Goal: Transaction & Acquisition: Download file/media

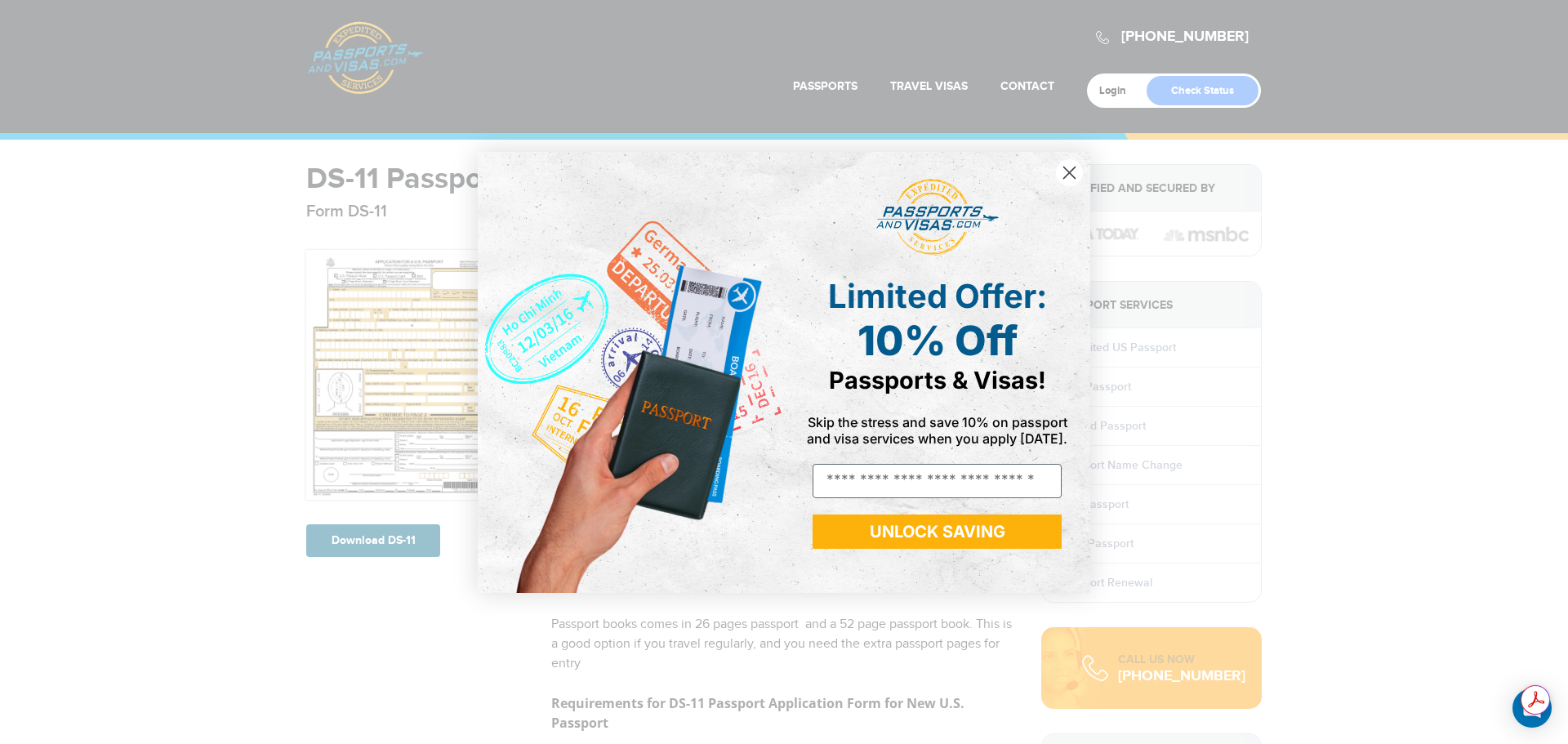
click at [1074, 171] on circle "Close dialog" at bounding box center [1069, 172] width 27 height 27
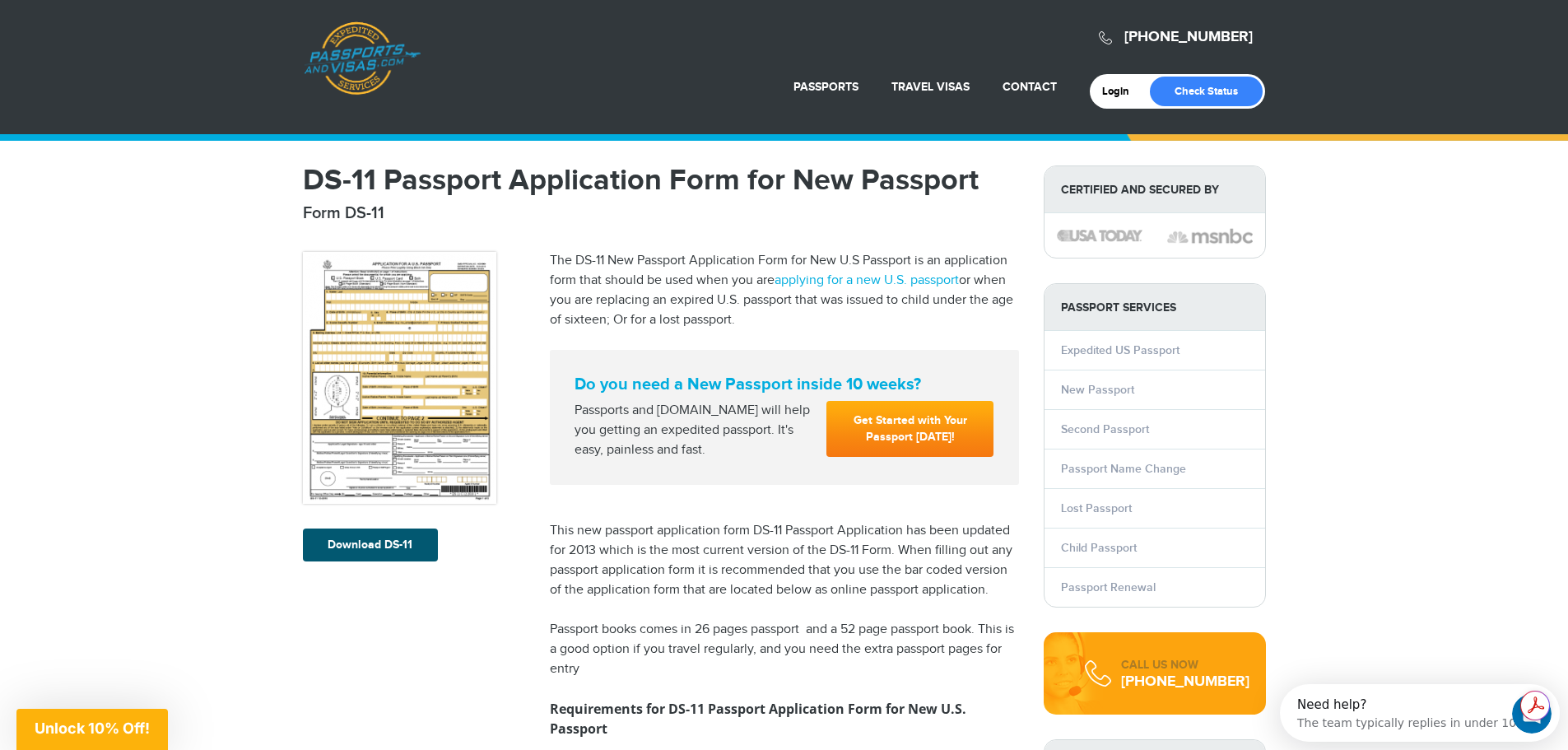
click at [359, 537] on link "Download DS-11" at bounding box center [370, 545] width 135 height 33
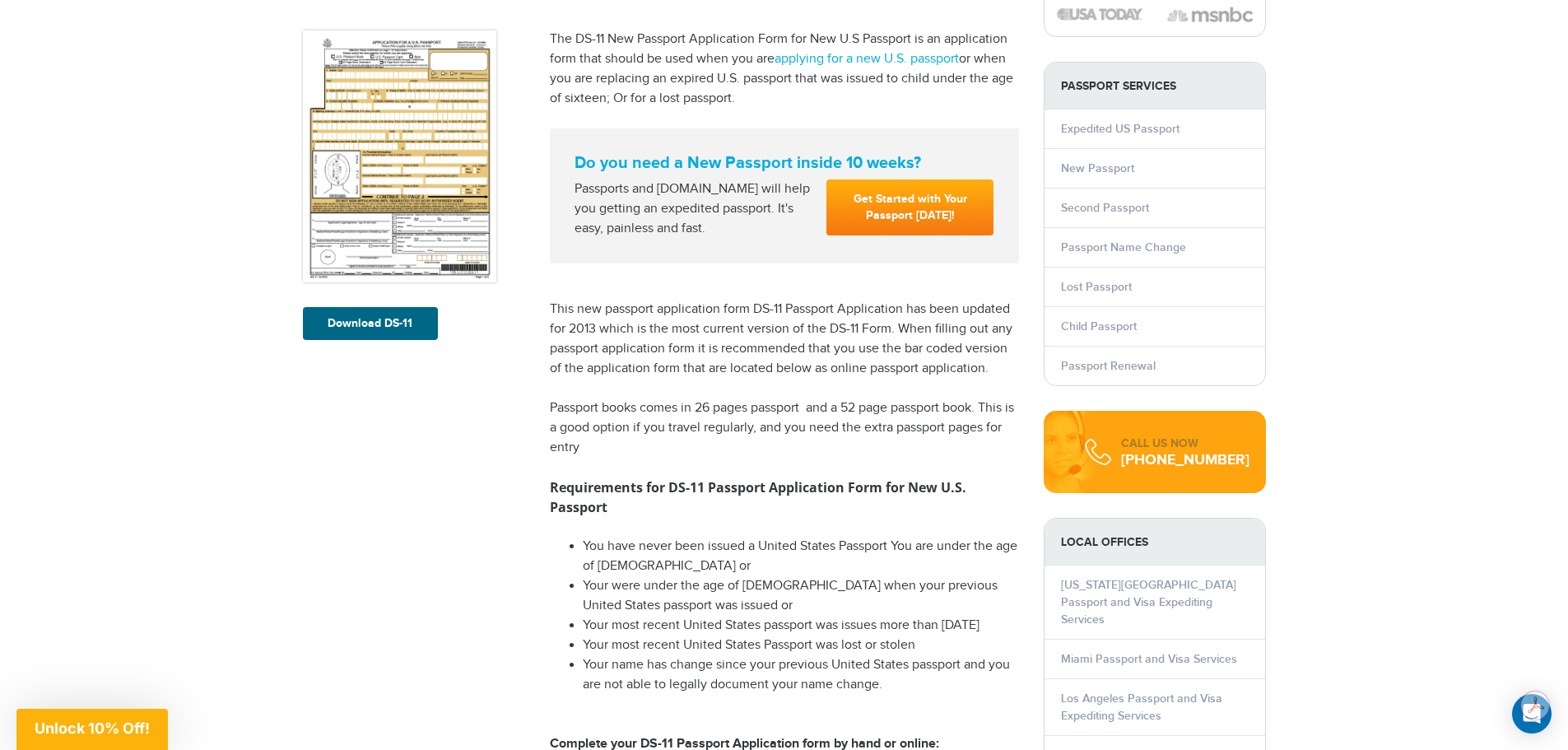
scroll to position [82, 0]
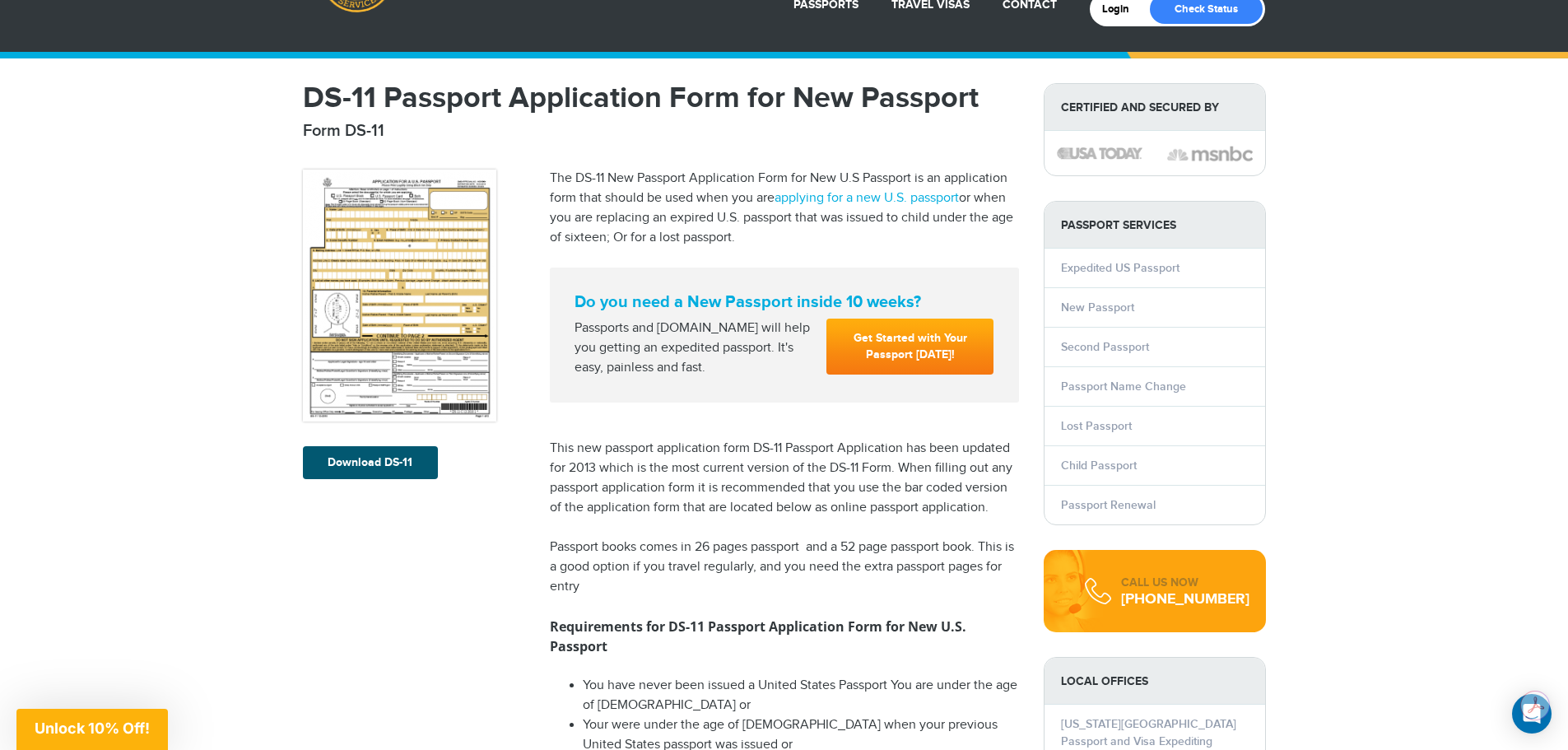
click at [372, 462] on link "Download DS-11" at bounding box center [370, 463] width 135 height 33
